Goal: Navigation & Orientation: Find specific page/section

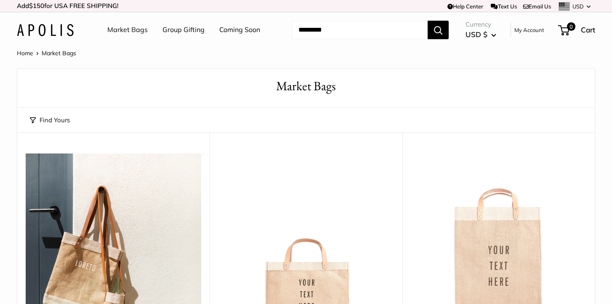
click at [26, 53] on link "Home" at bounding box center [25, 53] width 16 height 8
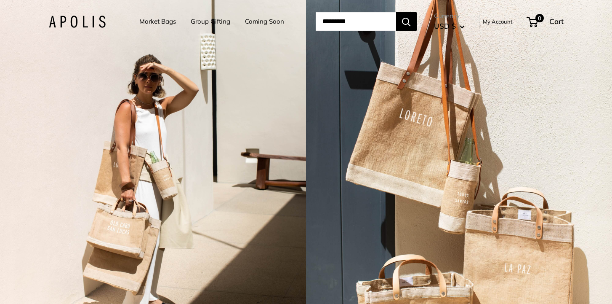
click at [243, 188] on div "2 / 3" at bounding box center [153, 152] width 306 height 304
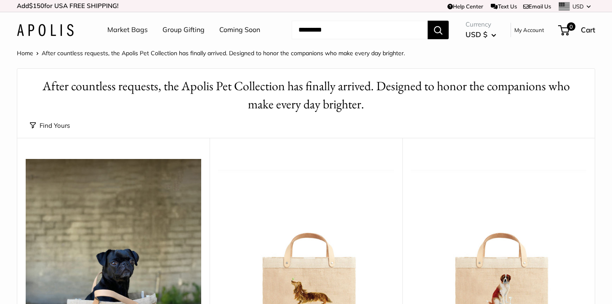
click at [243, 32] on link "Coming Soon" at bounding box center [239, 30] width 41 height 13
